Goal: Find specific page/section: Find specific page/section

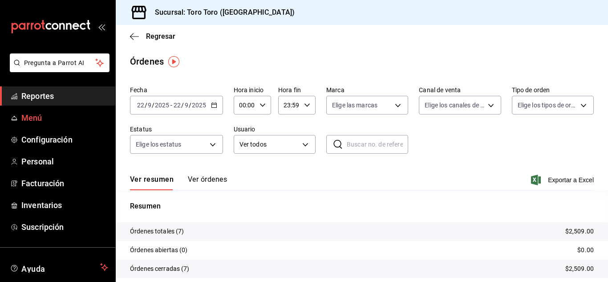
drag, startPoint x: 50, startPoint y: 91, endPoint x: 64, endPoint y: 113, distance: 26.1
click at [50, 91] on span "Reportes" at bounding box center [64, 96] width 87 height 12
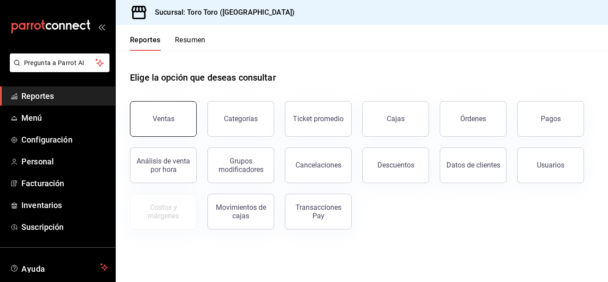
click at [179, 116] on button "Ventas" at bounding box center [163, 119] width 67 height 36
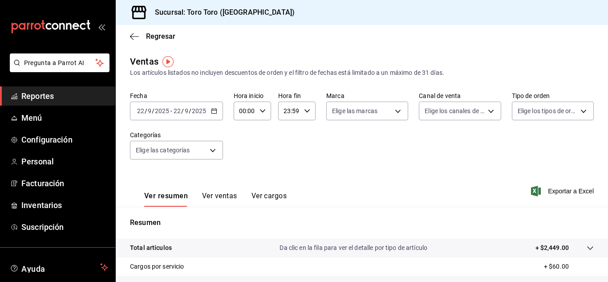
click at [278, 193] on button "Ver cargos" at bounding box center [270, 198] width 36 height 15
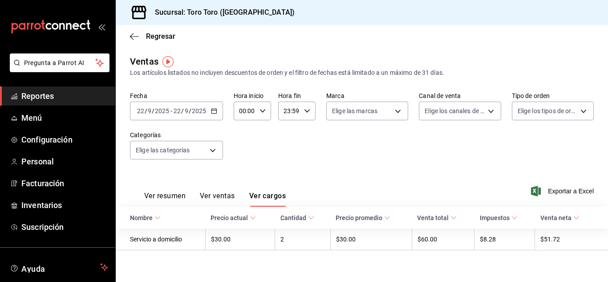
click at [30, 95] on span "Reportes" at bounding box center [64, 96] width 87 height 12
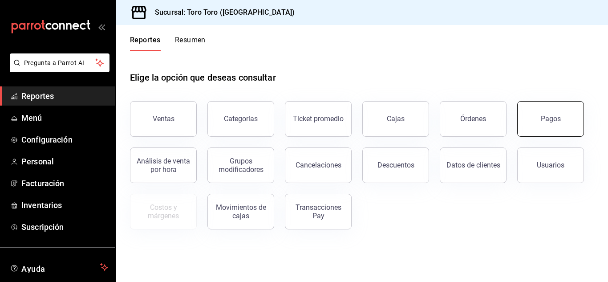
click at [544, 112] on button "Pagos" at bounding box center [550, 119] width 67 height 36
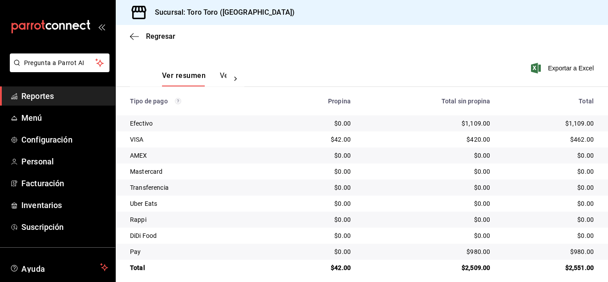
scroll to position [127, 0]
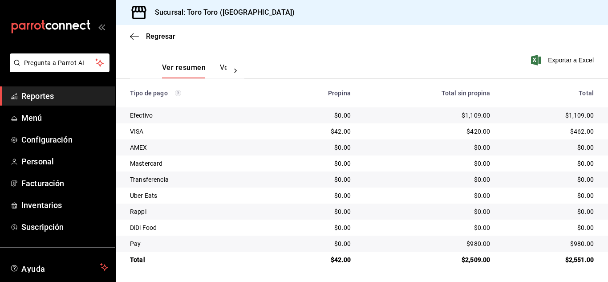
click at [51, 89] on link "Reportes" at bounding box center [57, 95] width 115 height 19
